Goal: Task Accomplishment & Management: Use online tool/utility

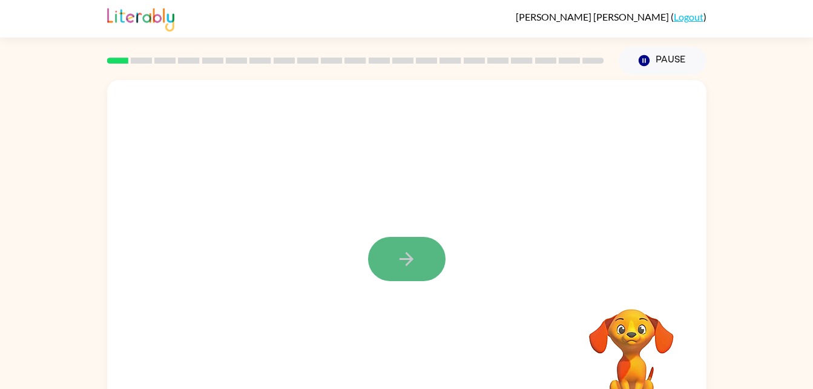
click at [412, 246] on button "button" at bounding box center [406, 259] width 77 height 44
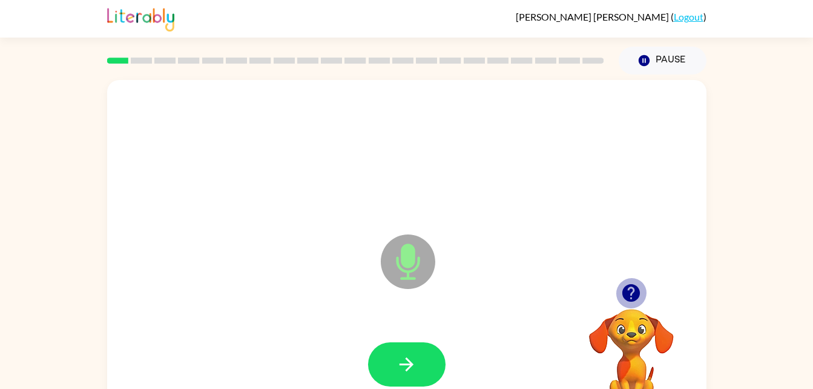
click at [632, 295] on icon "button" at bounding box center [631, 293] width 18 height 18
click at [640, 344] on video "Your browser must support playing .mp4 files to use Literably. Please try using…" at bounding box center [631, 350] width 121 height 121
click at [630, 301] on icon "button" at bounding box center [631, 293] width 18 height 18
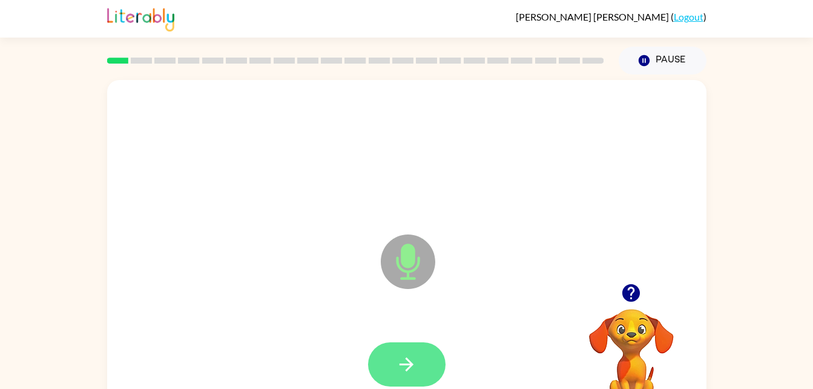
click at [396, 372] on icon "button" at bounding box center [406, 364] width 21 height 21
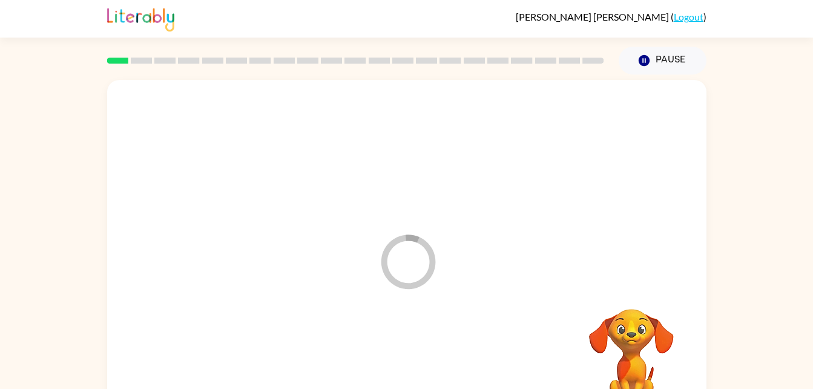
click at [737, 346] on div "Loader Your response is being sent to our graders Your browser must support pla…" at bounding box center [406, 249] width 813 height 351
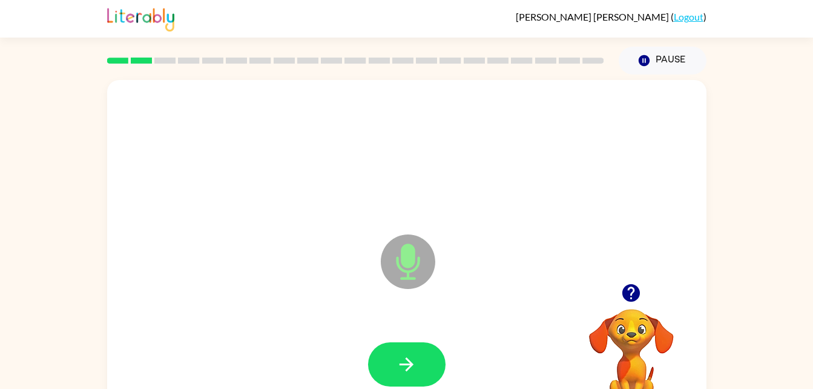
click at [621, 301] on icon "button" at bounding box center [631, 292] width 21 height 21
click at [636, 288] on icon "button" at bounding box center [631, 293] width 18 height 18
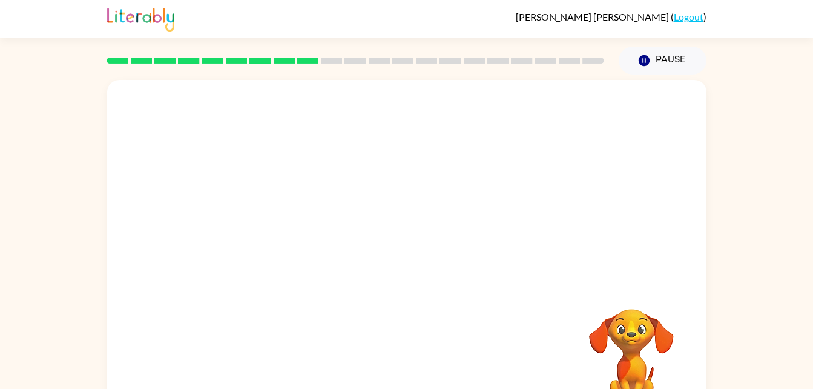
click at [627, 217] on div at bounding box center [406, 181] width 599 height 203
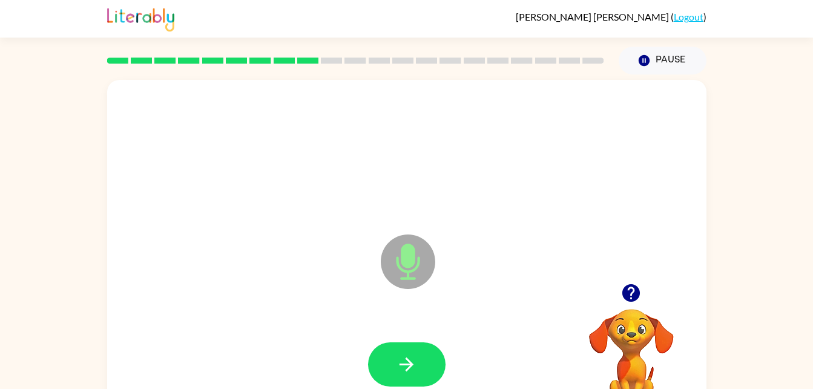
click at [641, 305] on button "button" at bounding box center [631, 292] width 31 height 31
click at [633, 308] on div at bounding box center [631, 292] width 121 height 31
click at [628, 280] on button "button" at bounding box center [631, 292] width 31 height 31
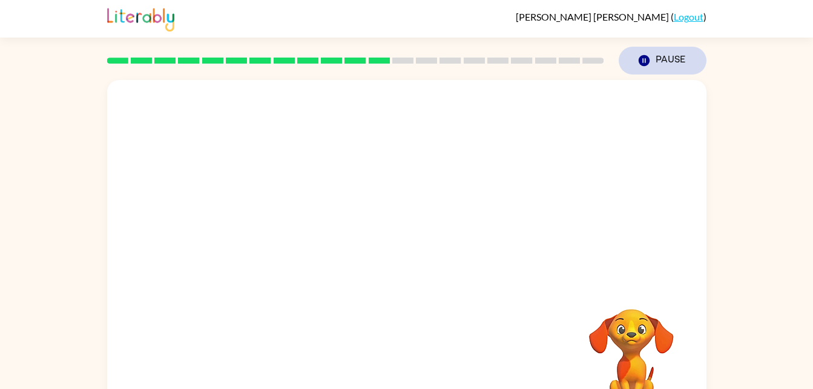
click at [656, 48] on button "Pause Pause" at bounding box center [663, 61] width 88 height 28
